Goal: Obtain resource: Obtain resource

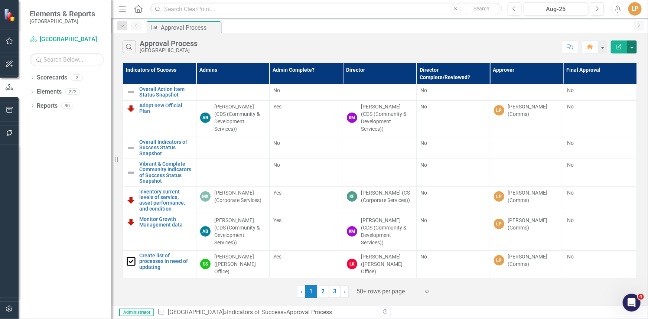
click at [631, 46] on button "button" at bounding box center [632, 46] width 10 height 13
click at [621, 90] on link "Excel Export to Excel" at bounding box center [607, 89] width 59 height 14
click at [7, 110] on icon "button" at bounding box center [10, 110] width 8 height 6
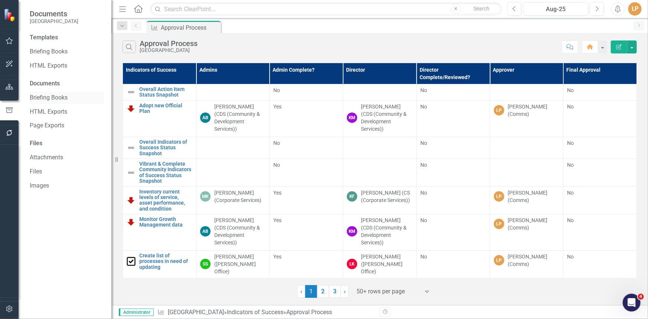
click at [50, 100] on link "Briefing Books" at bounding box center [67, 98] width 74 height 9
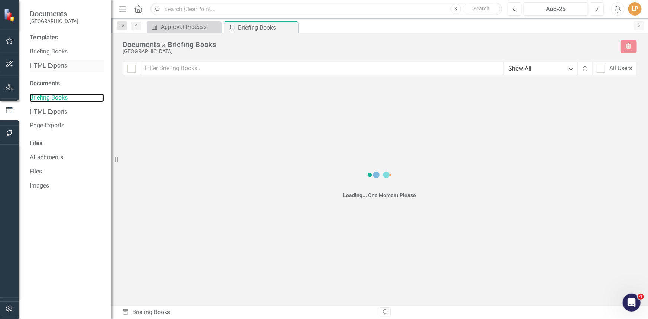
checkbox input "false"
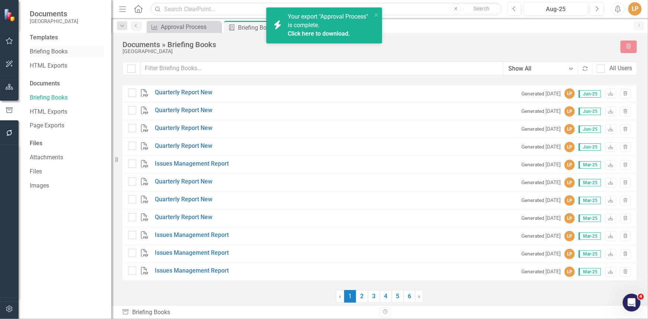
click at [52, 52] on link "Briefing Books" at bounding box center [67, 52] width 74 height 9
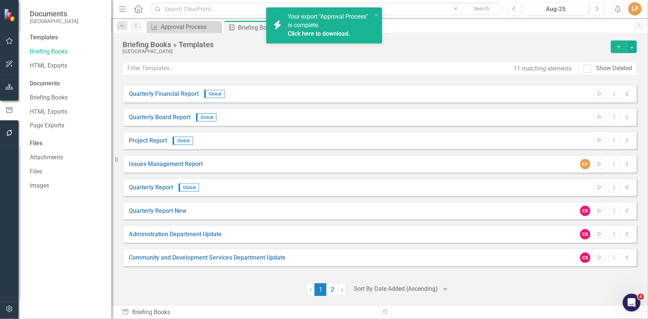
click at [304, 33] on link "Click here to download." at bounding box center [319, 33] width 62 height 7
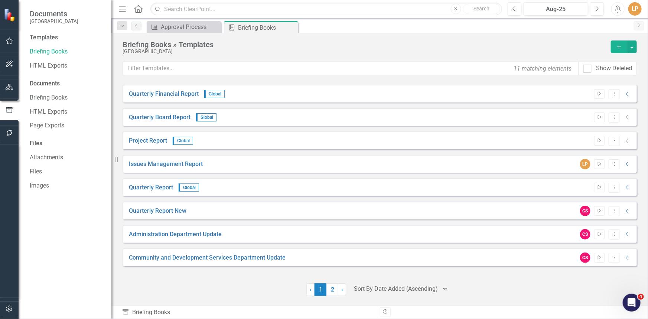
click at [552, 49] on div "[GEOGRAPHIC_DATA]" at bounding box center [365, 52] width 485 height 6
click at [512, 9] on button "Previous" at bounding box center [515, 8] width 14 height 13
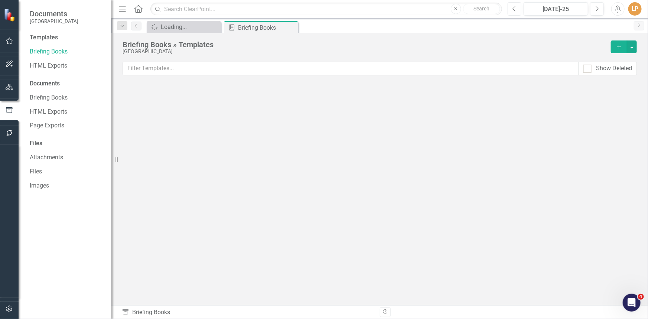
click at [512, 9] on button "Previous" at bounding box center [515, 8] width 14 height 13
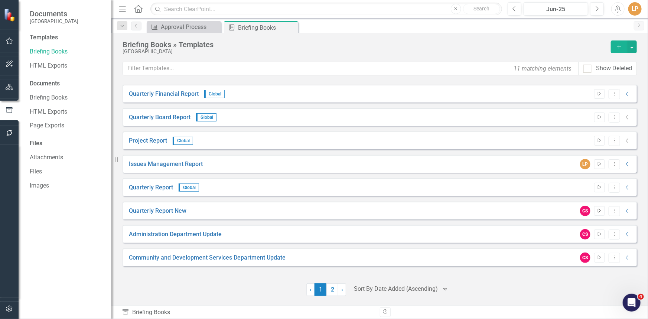
click at [599, 211] on icon "Start" at bounding box center [600, 211] width 6 height 4
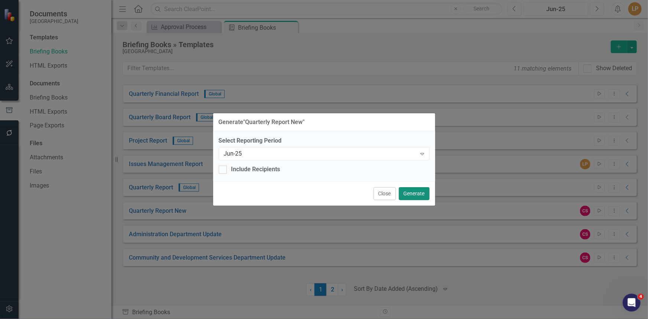
click at [418, 193] on button "Generate" at bounding box center [414, 193] width 31 height 13
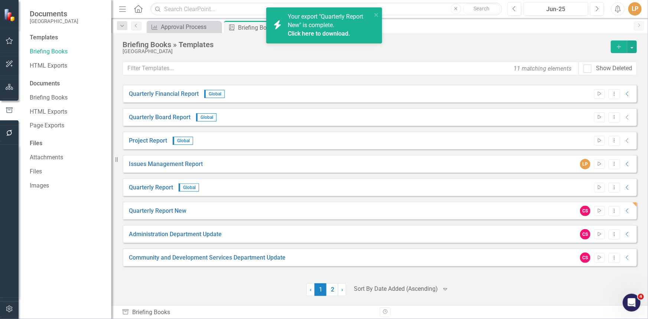
click at [304, 36] on link "Click here to download." at bounding box center [319, 33] width 62 height 7
